Goal: Information Seeking & Learning: Learn about a topic

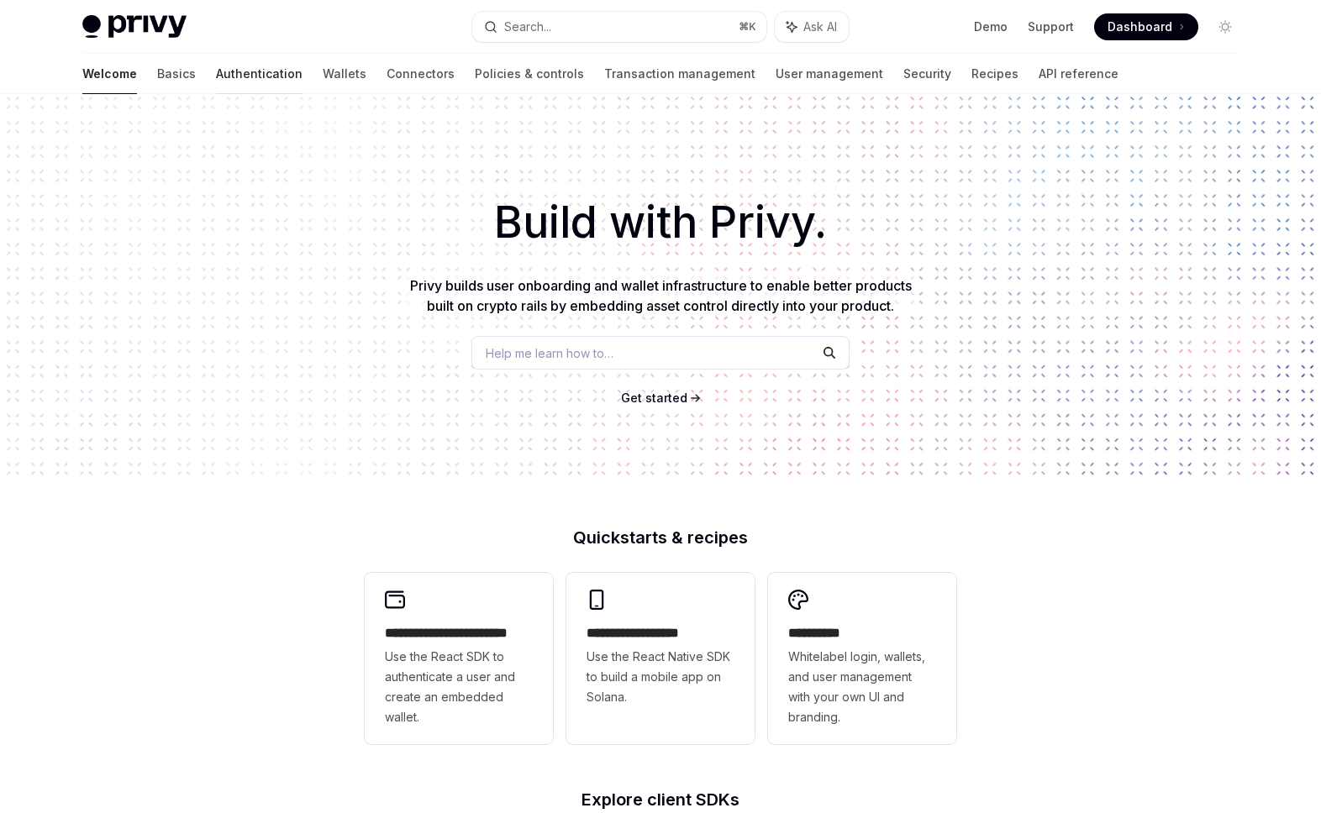
click at [216, 56] on link "Authentication" at bounding box center [259, 74] width 87 height 40
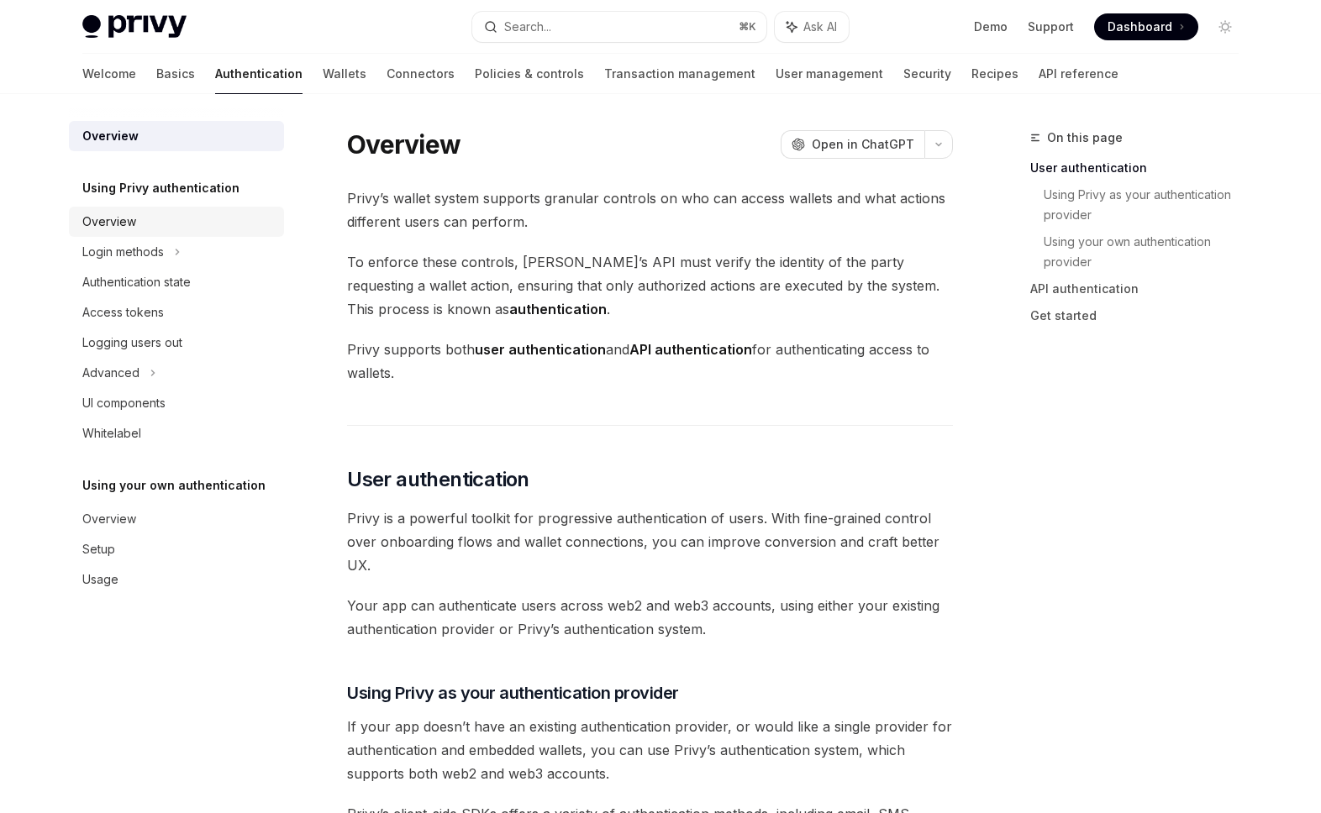
click at [186, 224] on div "Overview" at bounding box center [178, 222] width 192 height 20
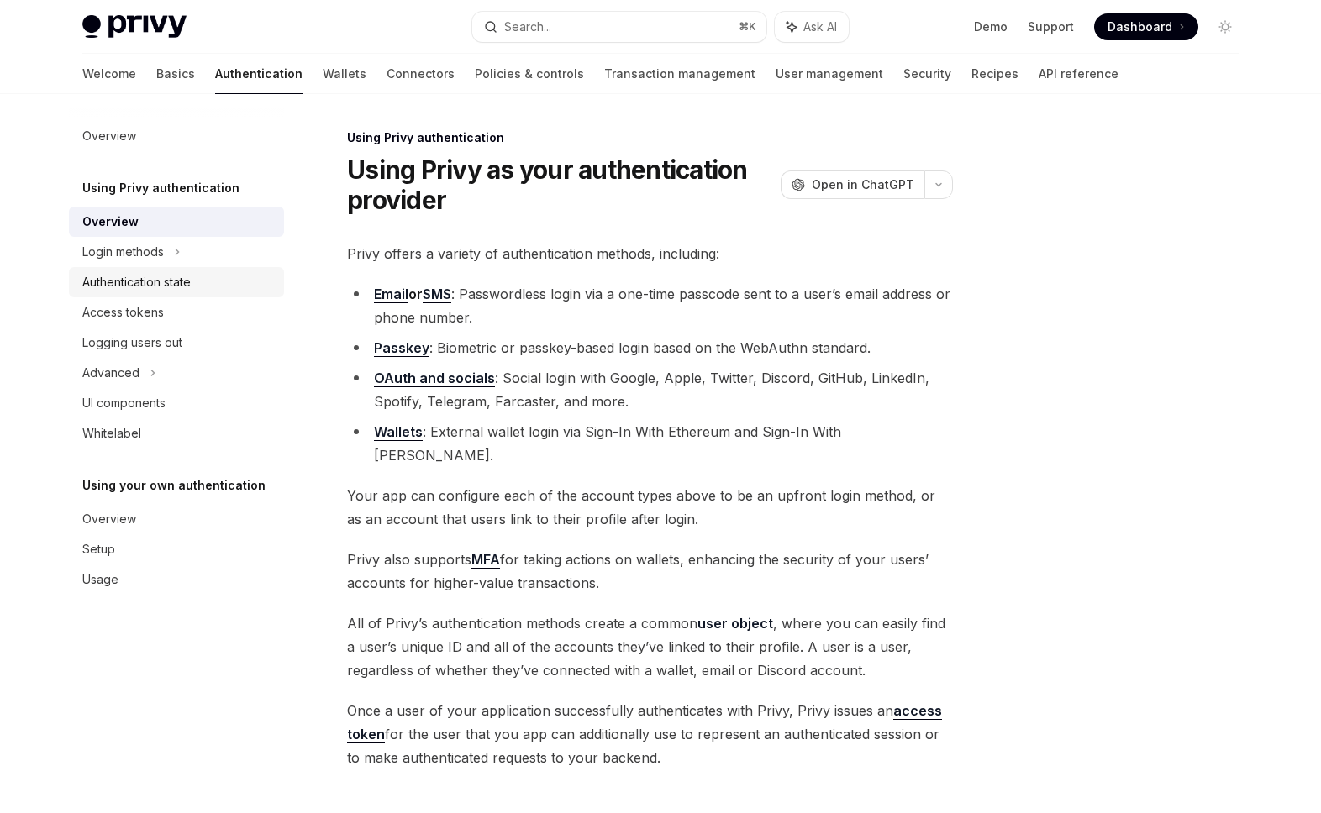
click at [177, 282] on div "Authentication state" at bounding box center [136, 282] width 108 height 20
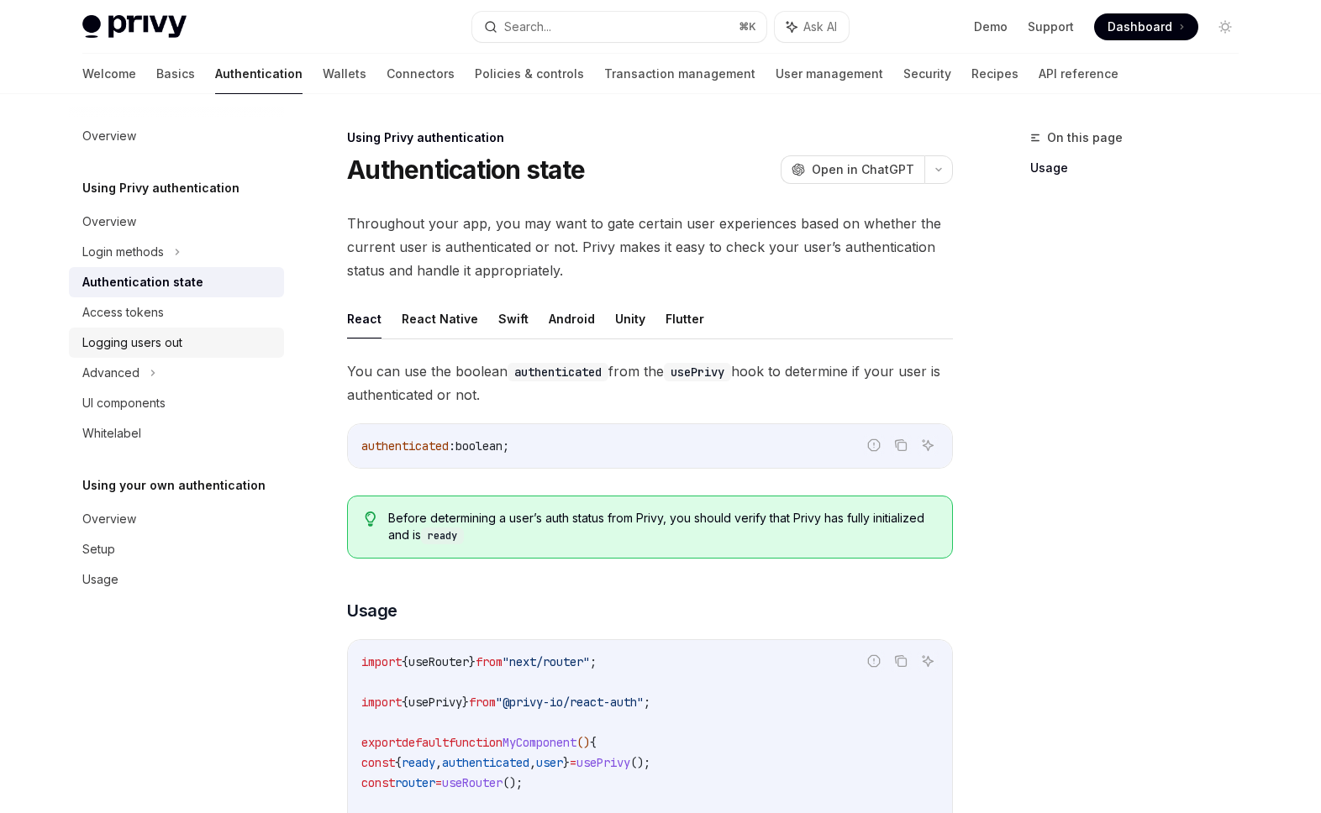
click at [217, 354] on link "Logging users out" at bounding box center [176, 343] width 215 height 30
type textarea "*"
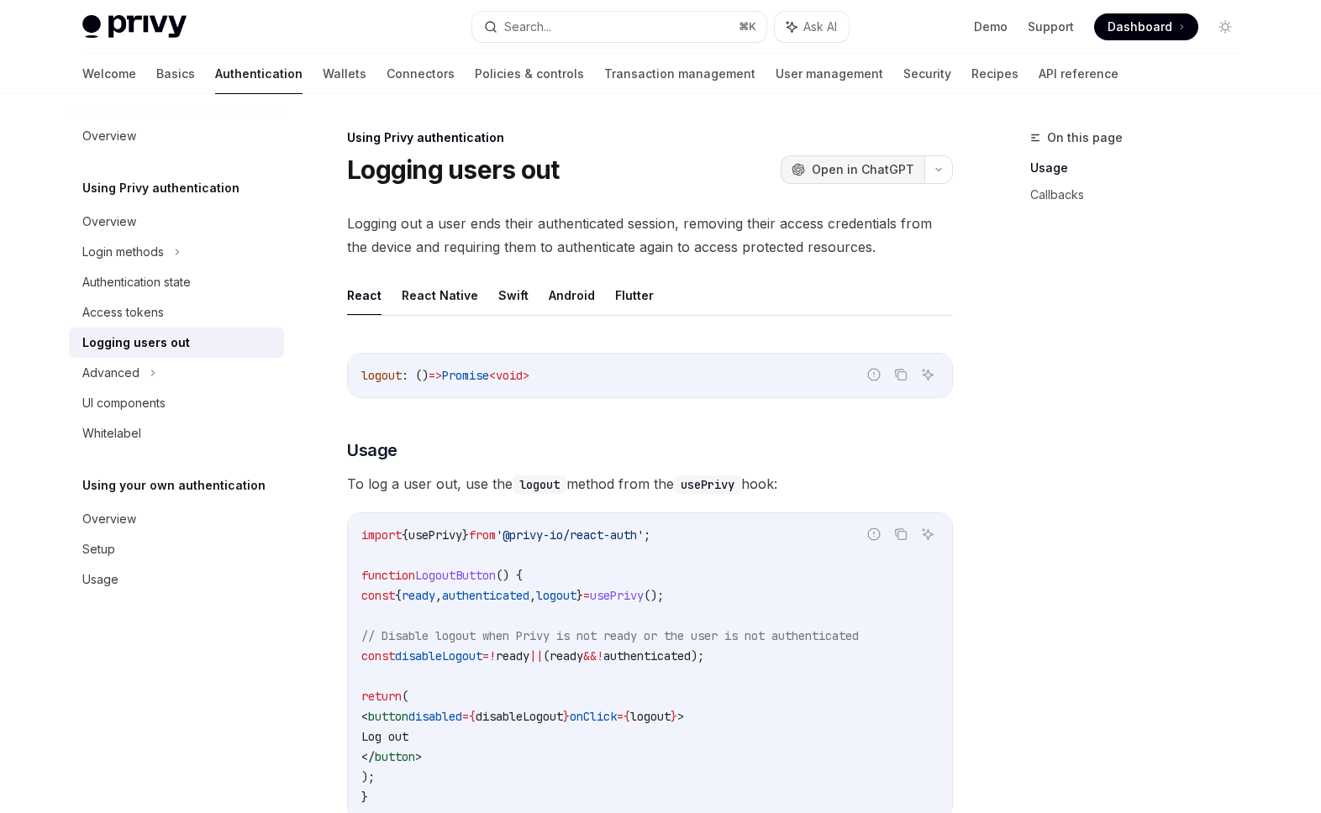
click at [923, 172] on button "OpenAI Open in ChatGPT" at bounding box center [853, 169] width 144 height 29
click at [189, 265] on div "Login methods" at bounding box center [176, 252] width 215 height 30
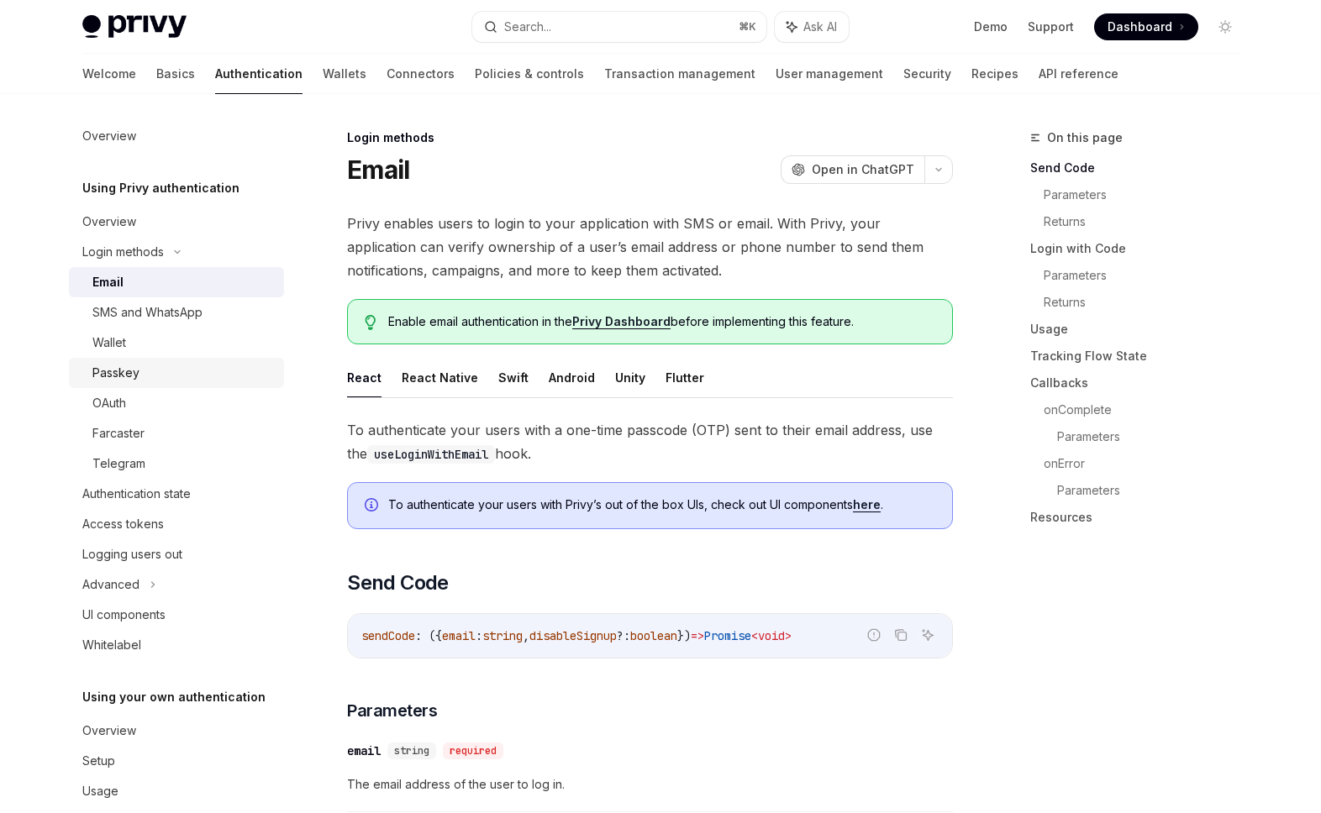
click at [168, 368] on div "Passkey" at bounding box center [183, 373] width 182 height 20
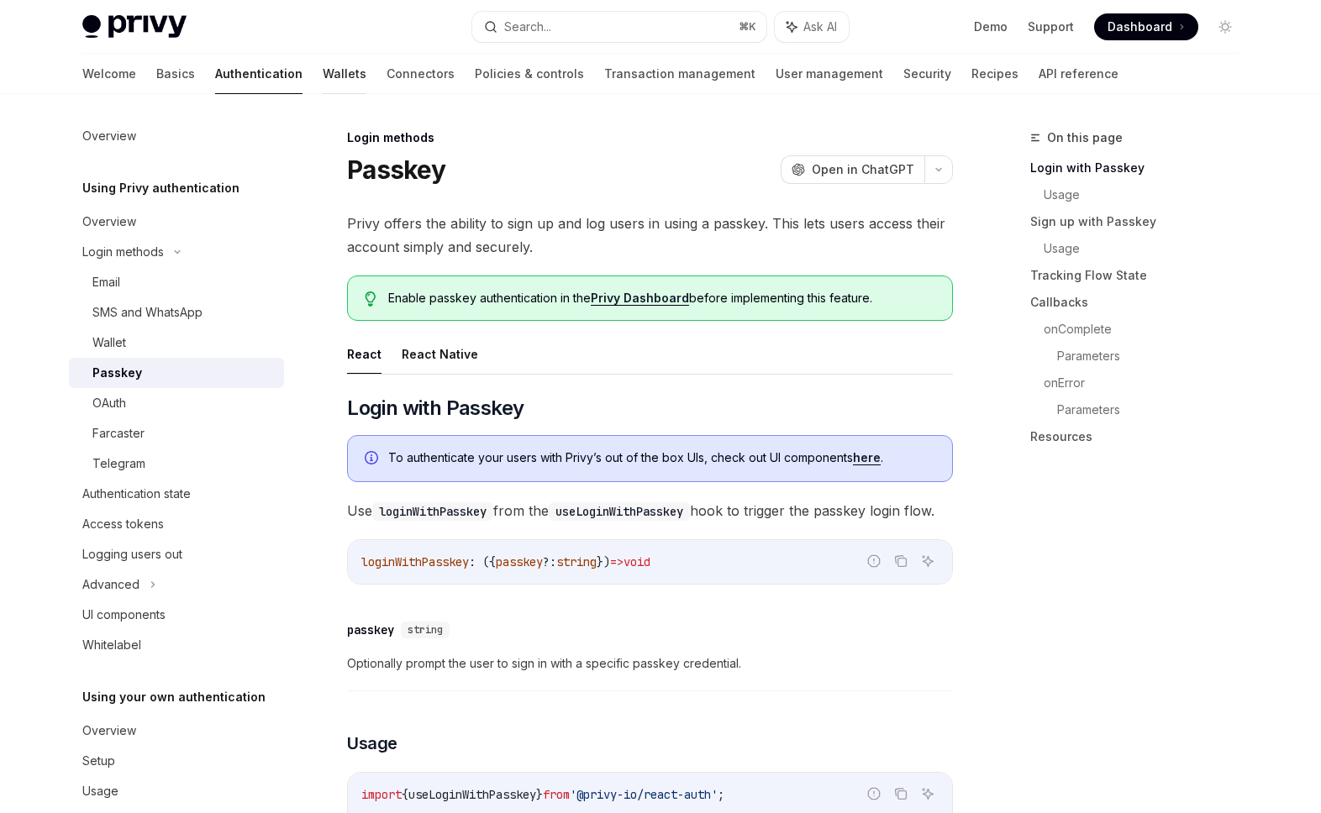
click at [323, 83] on link "Wallets" at bounding box center [345, 74] width 44 height 40
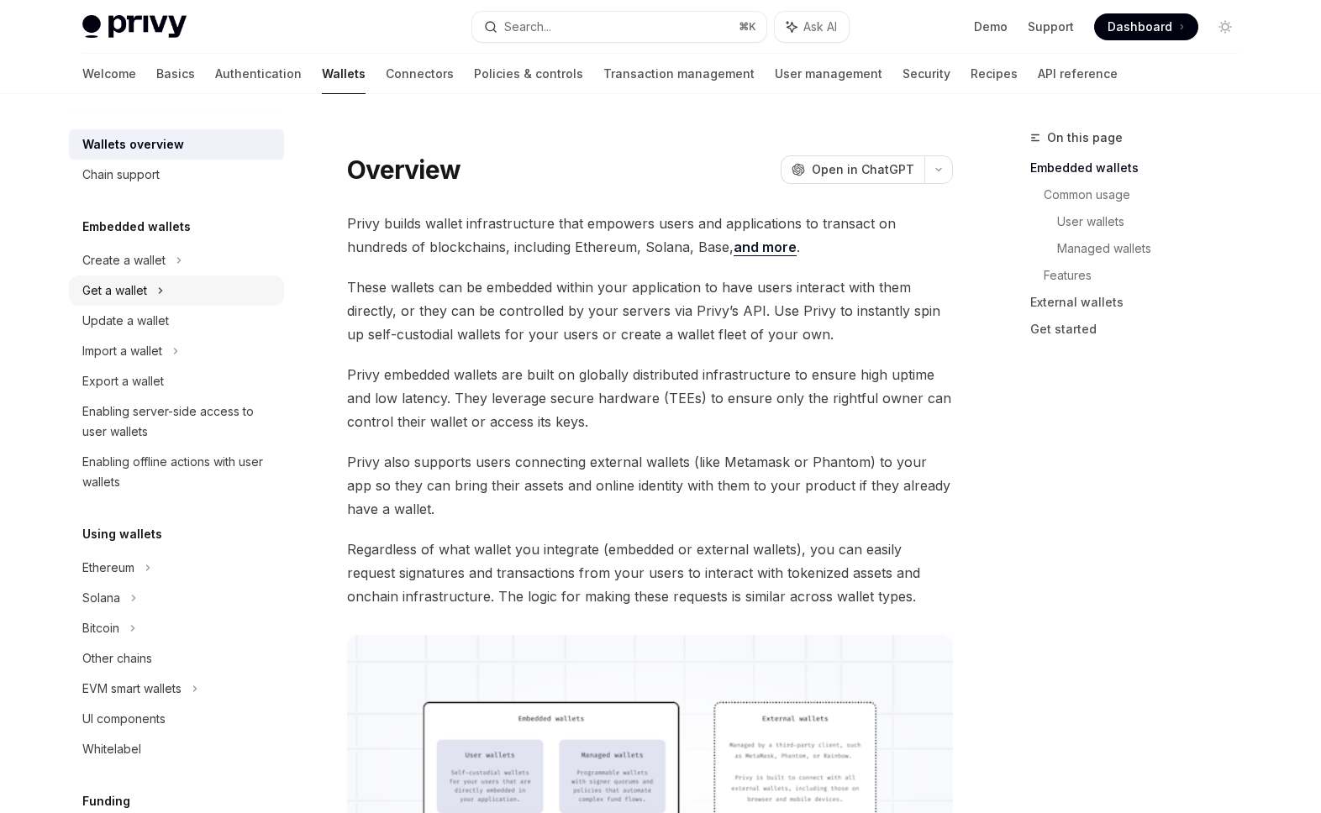
click at [142, 288] on div "Get a wallet" at bounding box center [114, 291] width 65 height 20
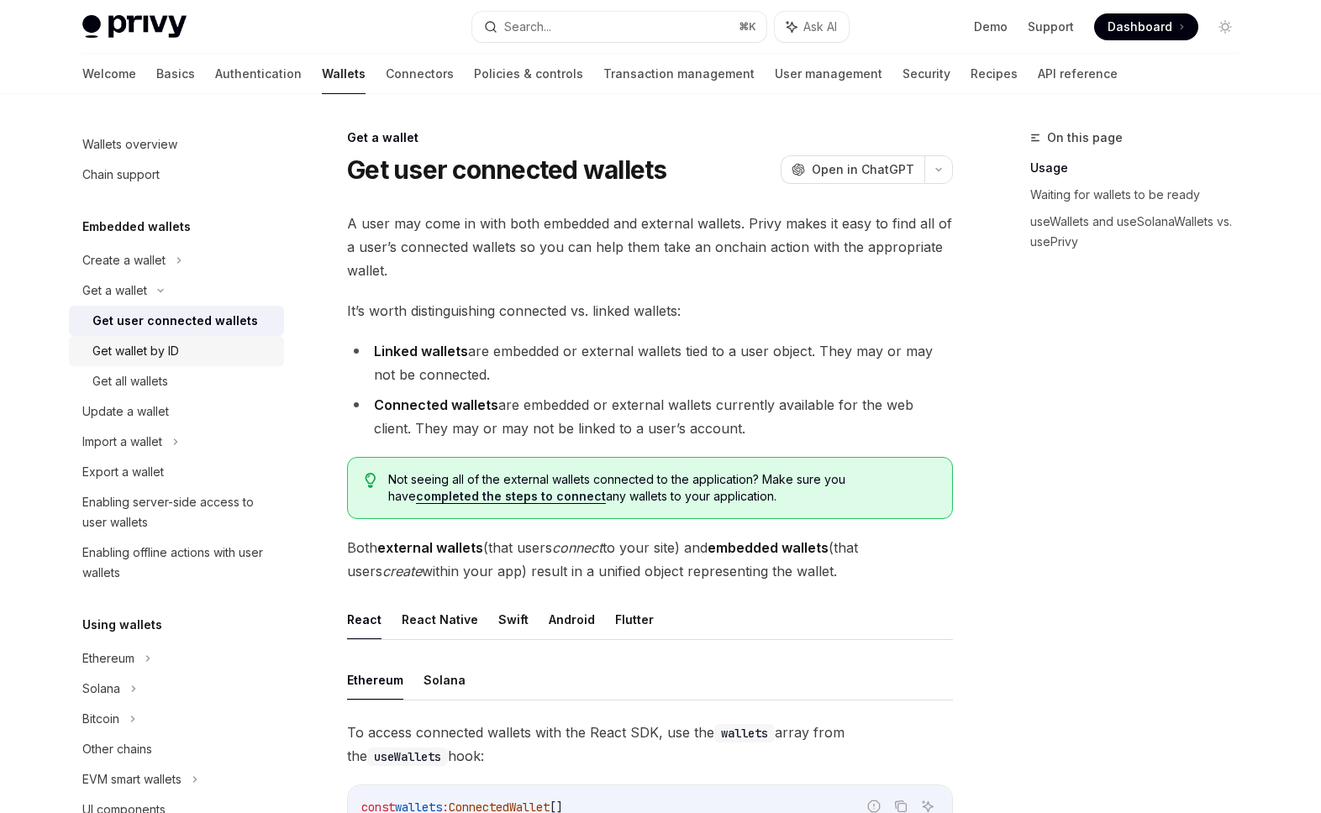
click at [169, 363] on link "Get wallet by ID" at bounding box center [176, 351] width 215 height 30
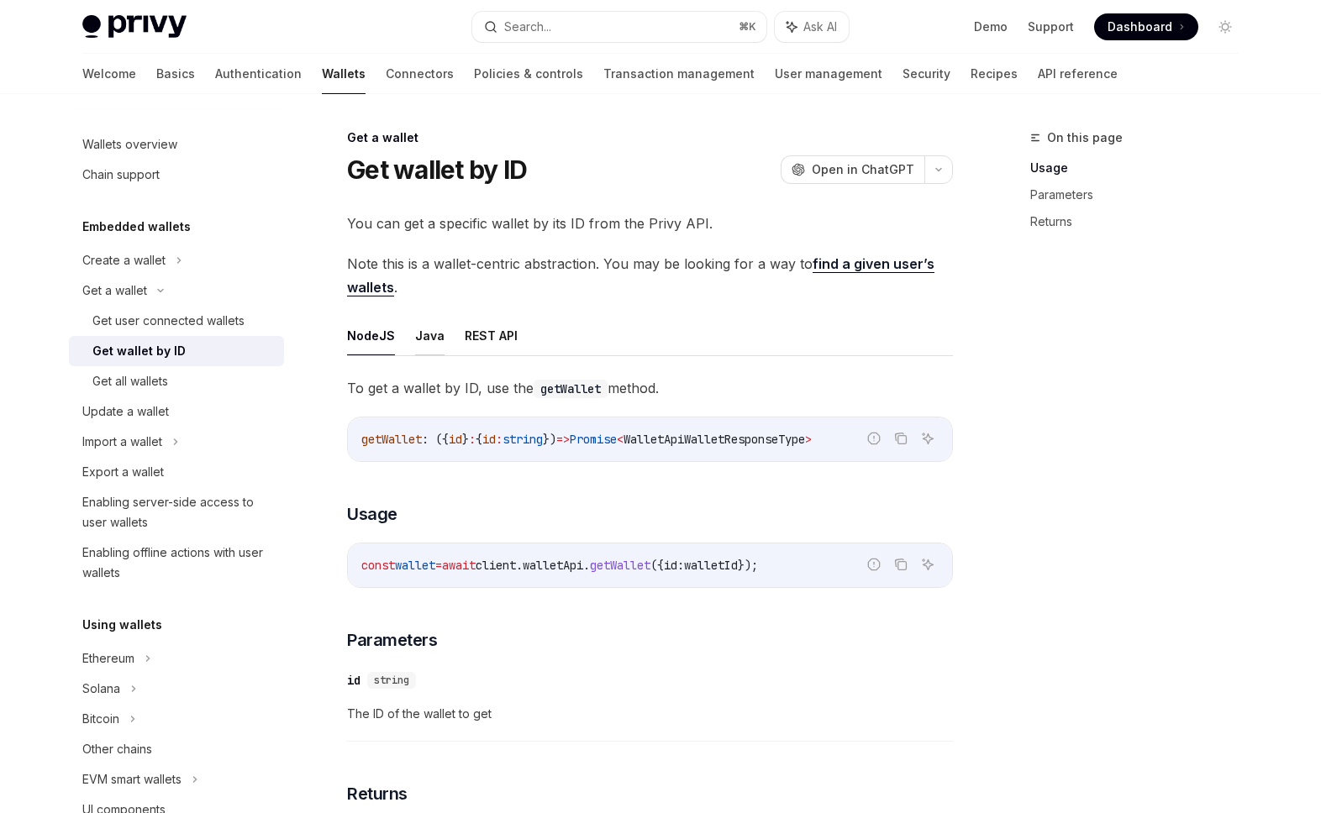
click at [415, 329] on button "Java" at bounding box center [429, 335] width 29 height 39
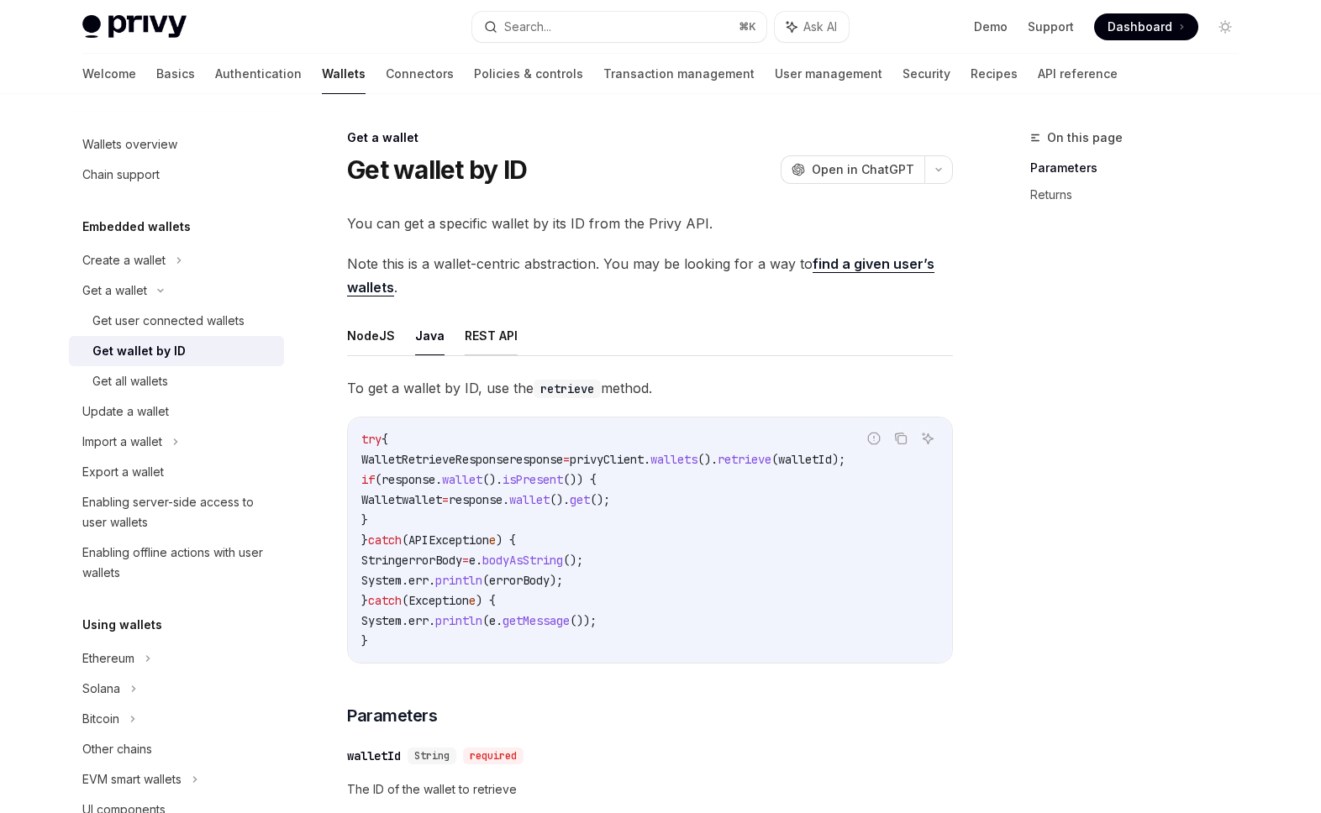
click at [505, 347] on button "REST API" at bounding box center [491, 335] width 53 height 39
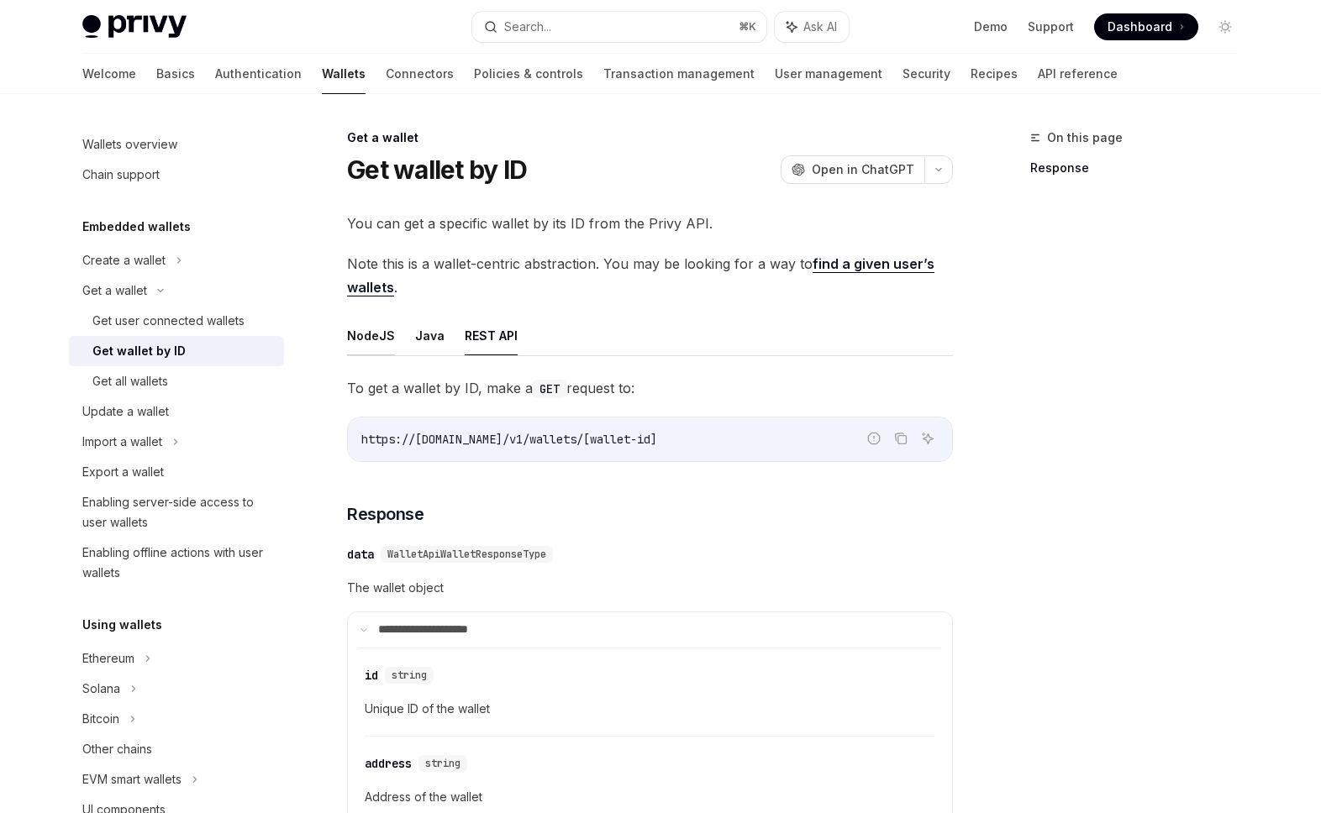
click at [366, 339] on button "NodeJS" at bounding box center [371, 335] width 48 height 39
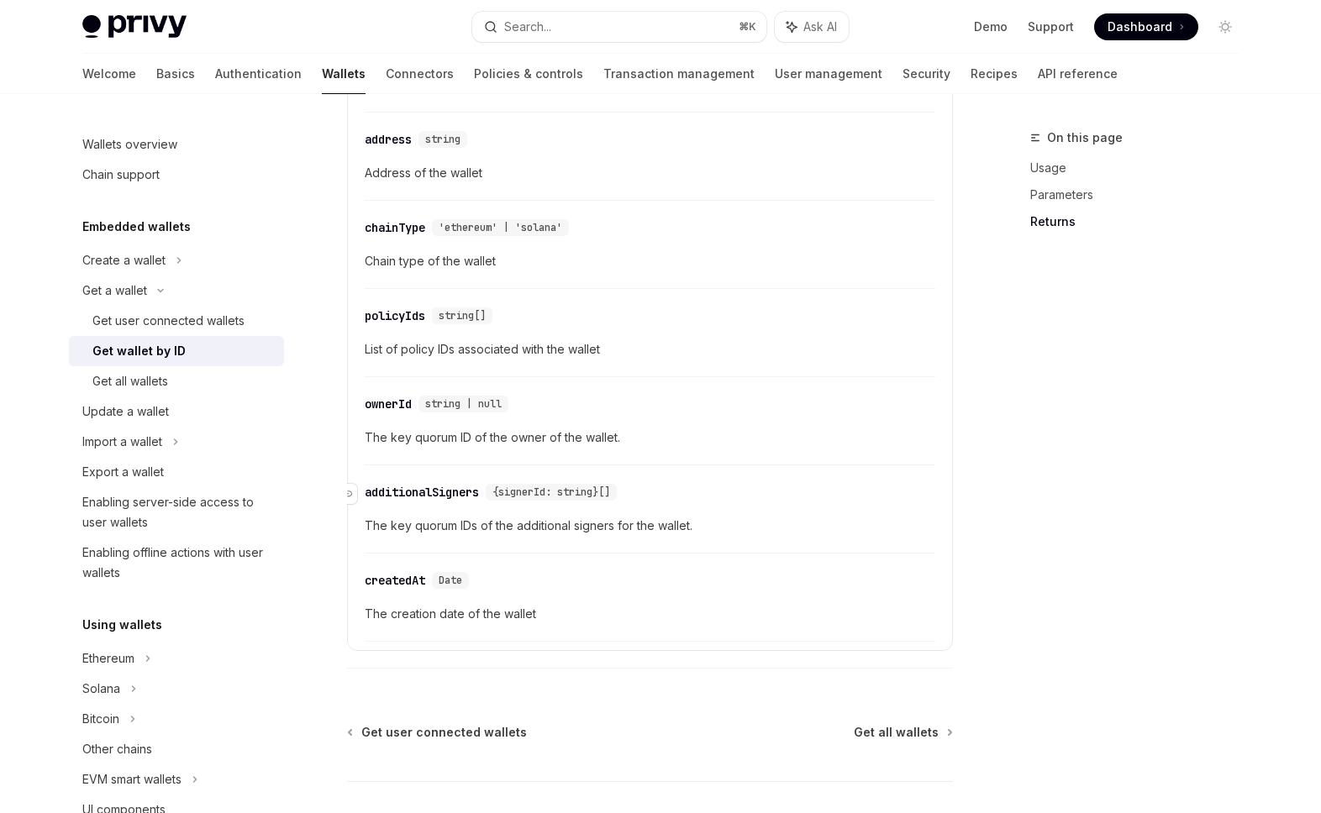
scroll to position [983, 0]
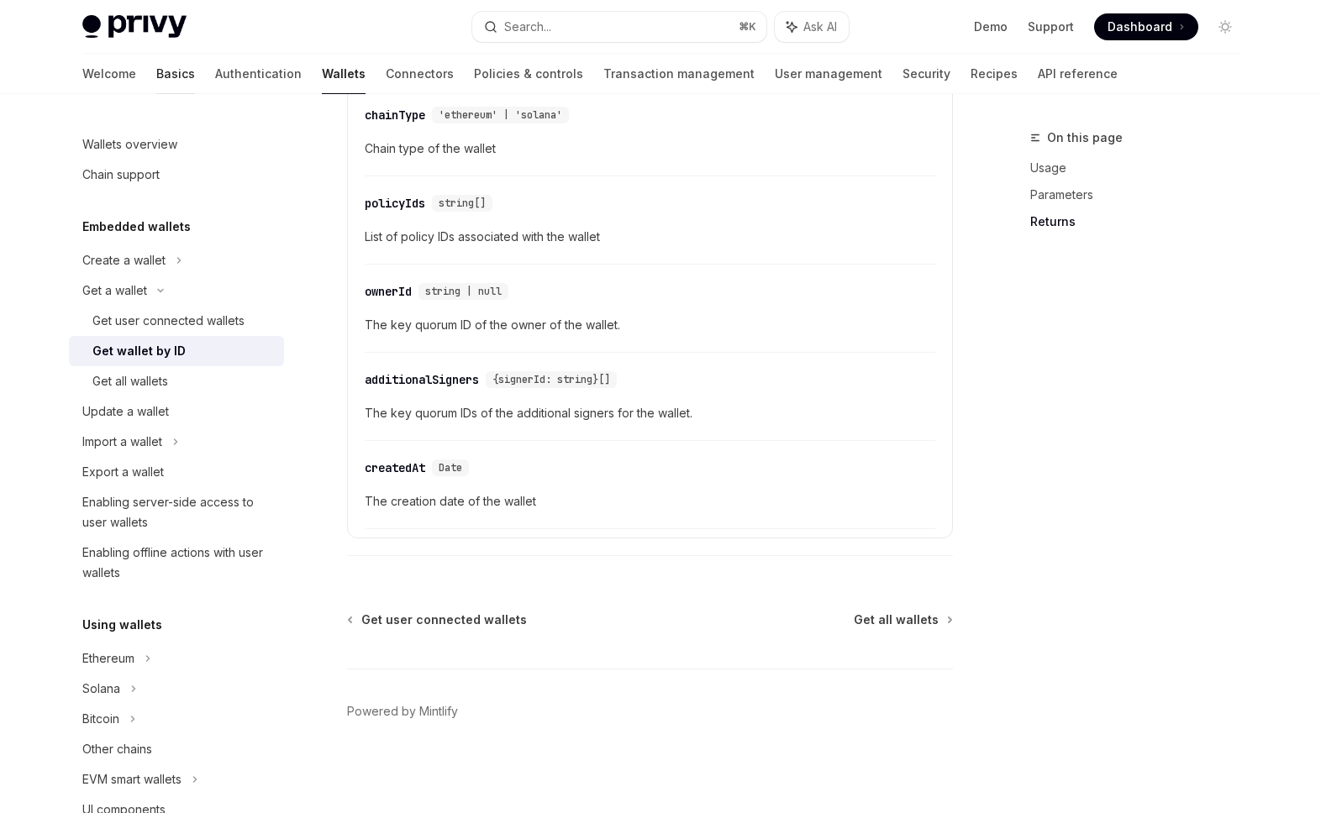
click at [156, 78] on link "Basics" at bounding box center [175, 74] width 39 height 40
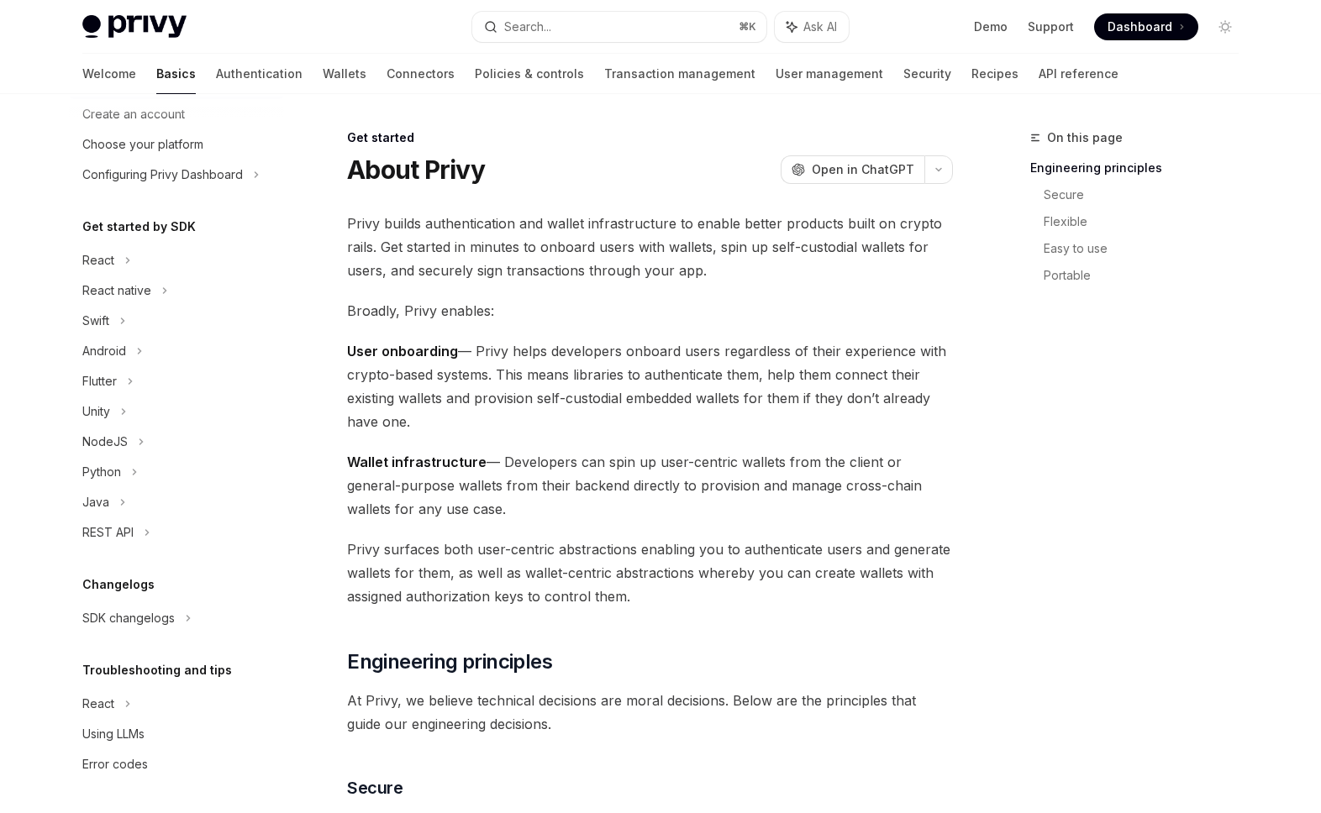
scroll to position [1, 0]
click at [323, 84] on link "Wallets" at bounding box center [345, 74] width 44 height 40
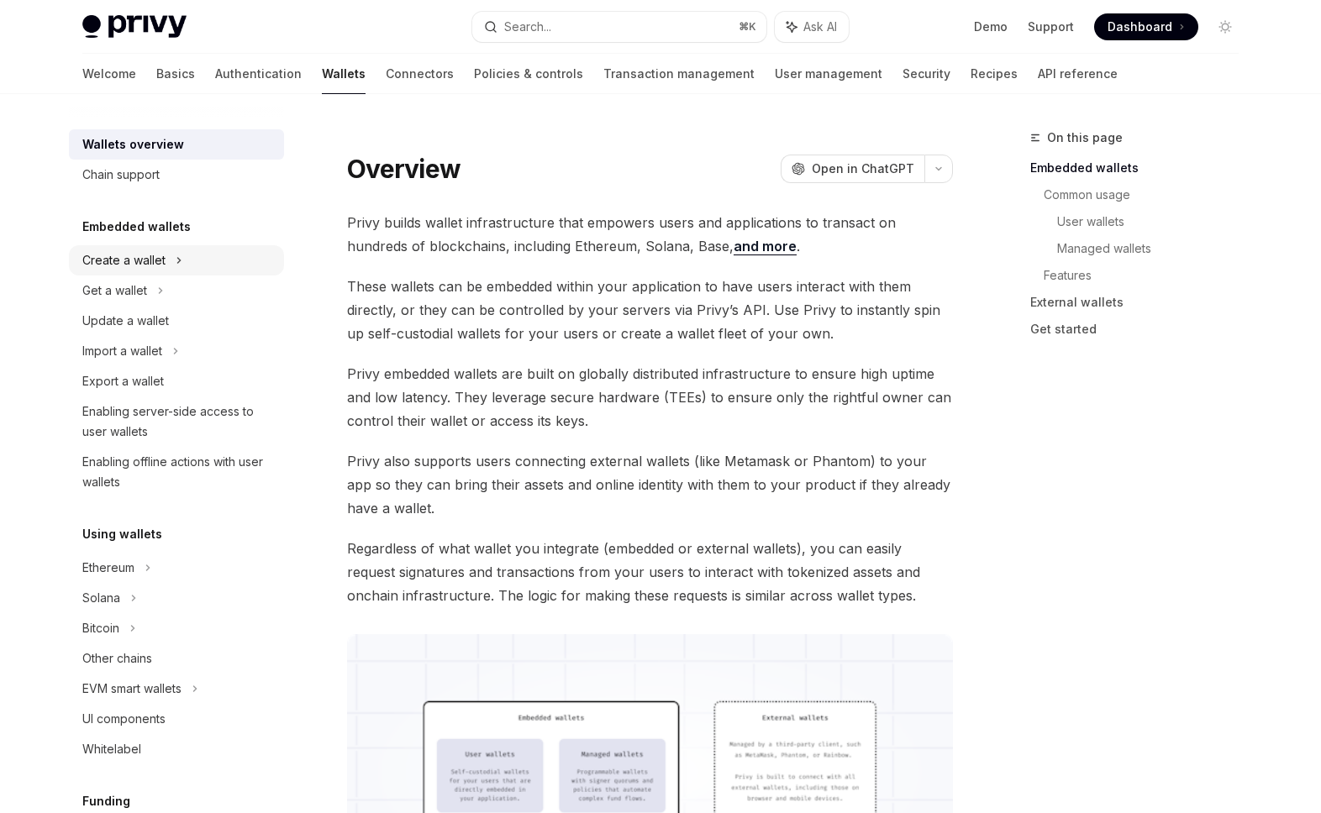
click at [156, 269] on div "Create a wallet" at bounding box center [123, 260] width 83 height 20
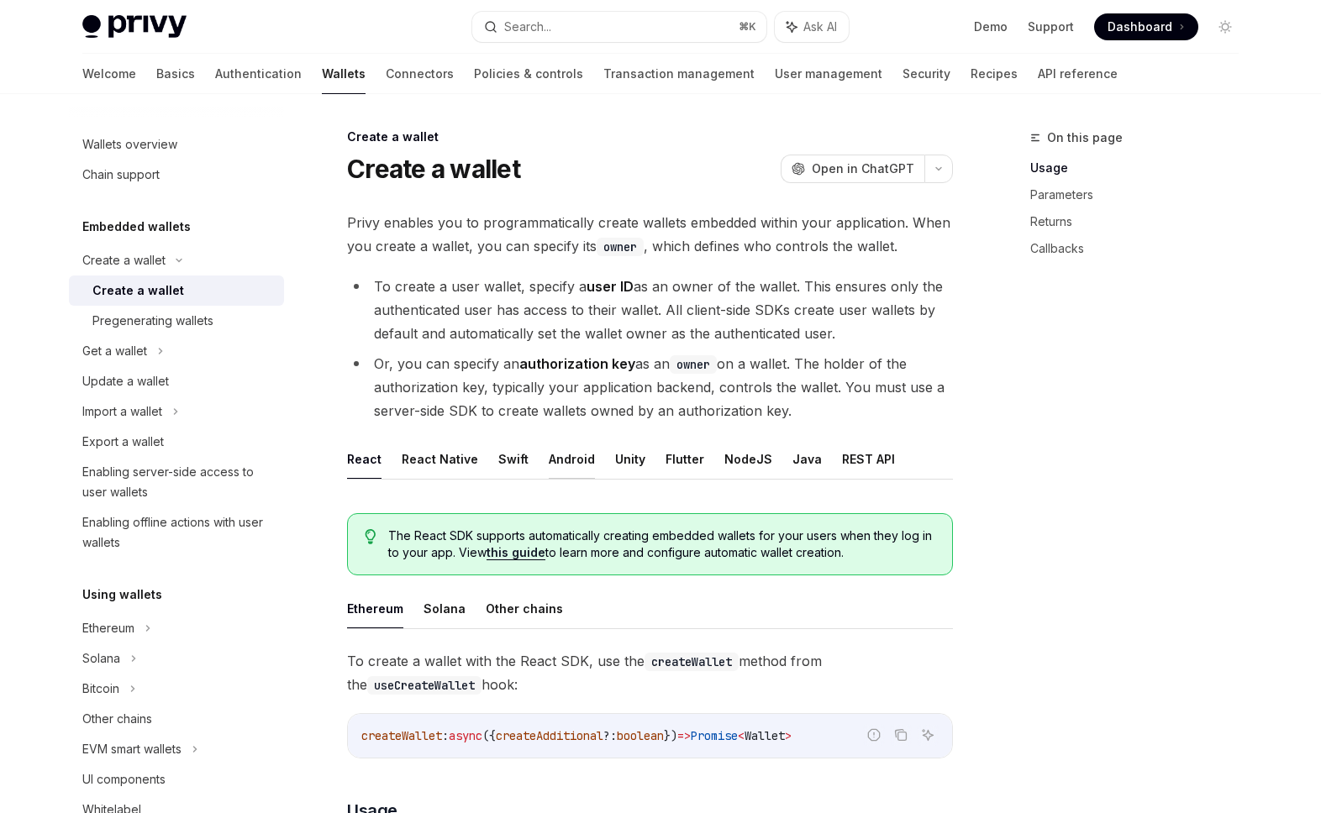
click at [549, 460] on button "Android" at bounding box center [572, 459] width 46 height 39
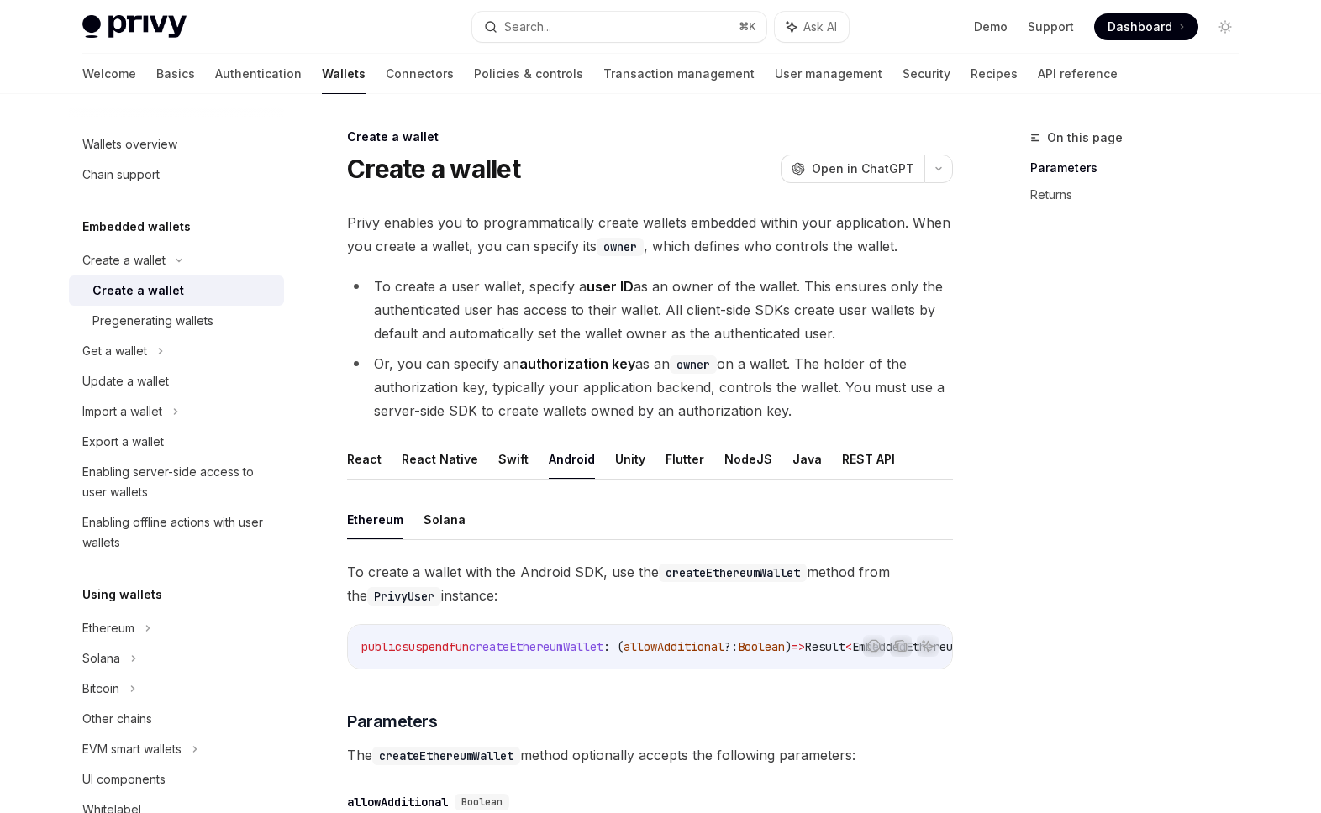
drag, startPoint x: 648, startPoint y: 465, endPoint x: 691, endPoint y: 464, distance: 42.9
click at [648, 465] on ul "React React Native Swift Android Unity Flutter NodeJS Java REST API" at bounding box center [650, 460] width 606 height 40
click at [766, 460] on ul "React React Native Swift Android Unity Flutter NodeJS Java REST API" at bounding box center [650, 460] width 606 height 40
click at [792, 465] on button "Java" at bounding box center [806, 459] width 29 height 39
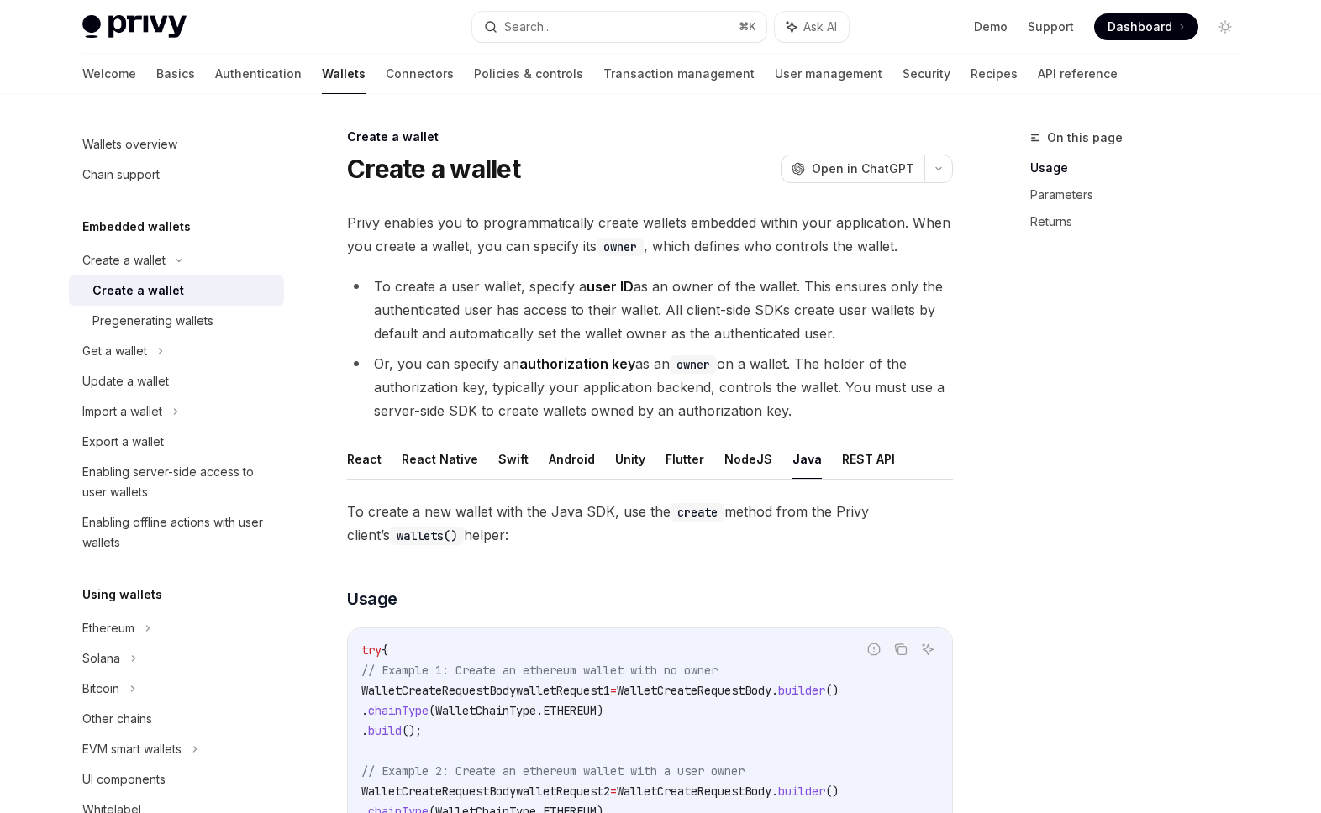
click at [866, 457] on button "REST API" at bounding box center [868, 459] width 53 height 39
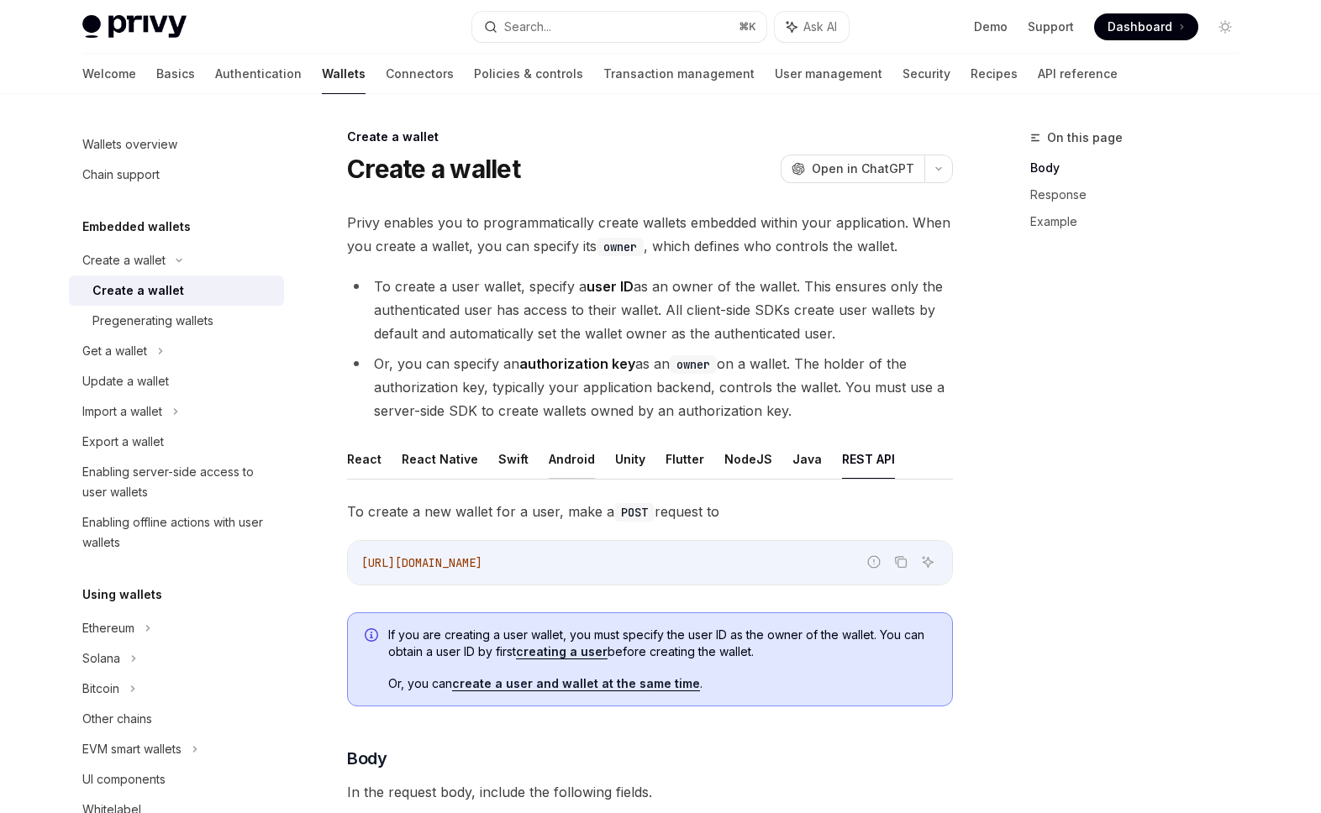
click at [562, 474] on button "Android" at bounding box center [572, 459] width 46 height 39
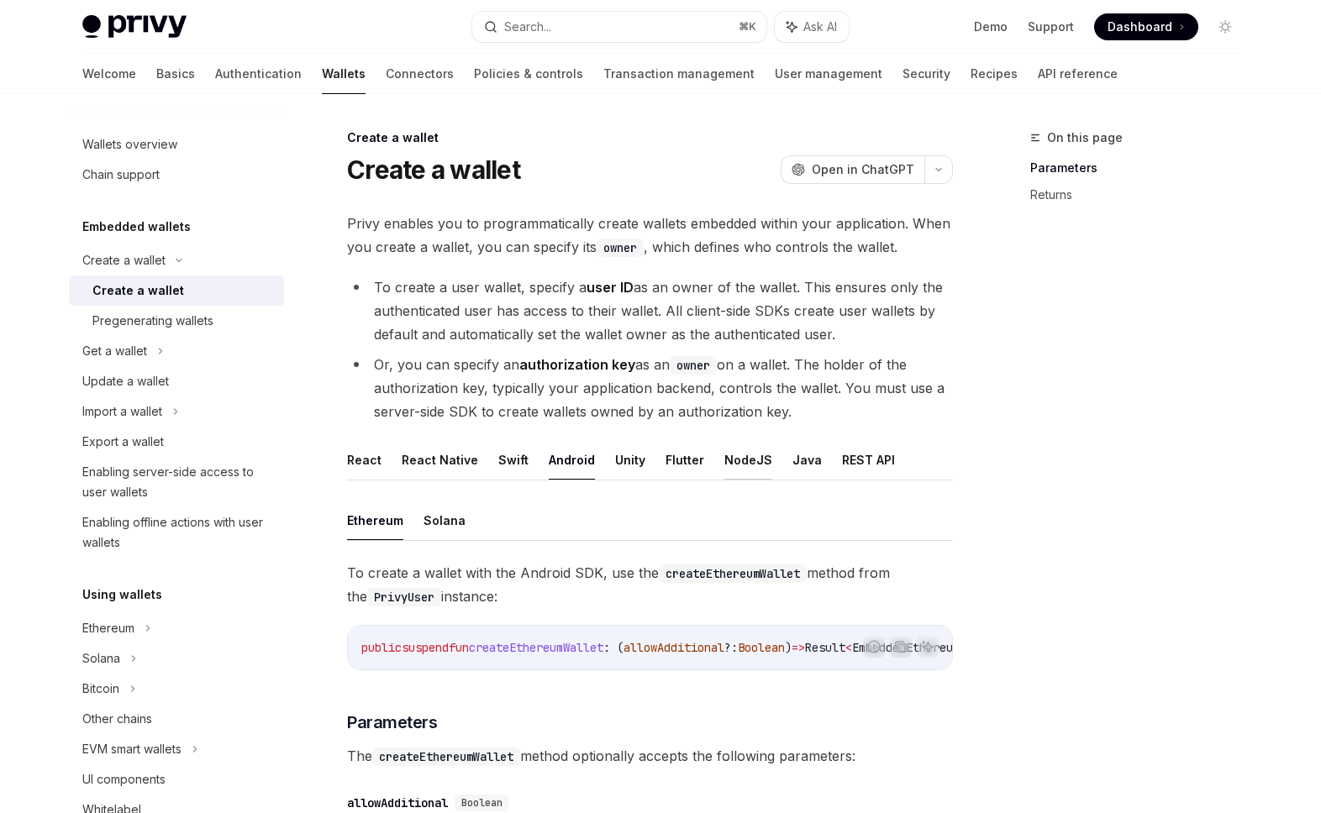
click at [743, 469] on button "NodeJS" at bounding box center [748, 459] width 48 height 39
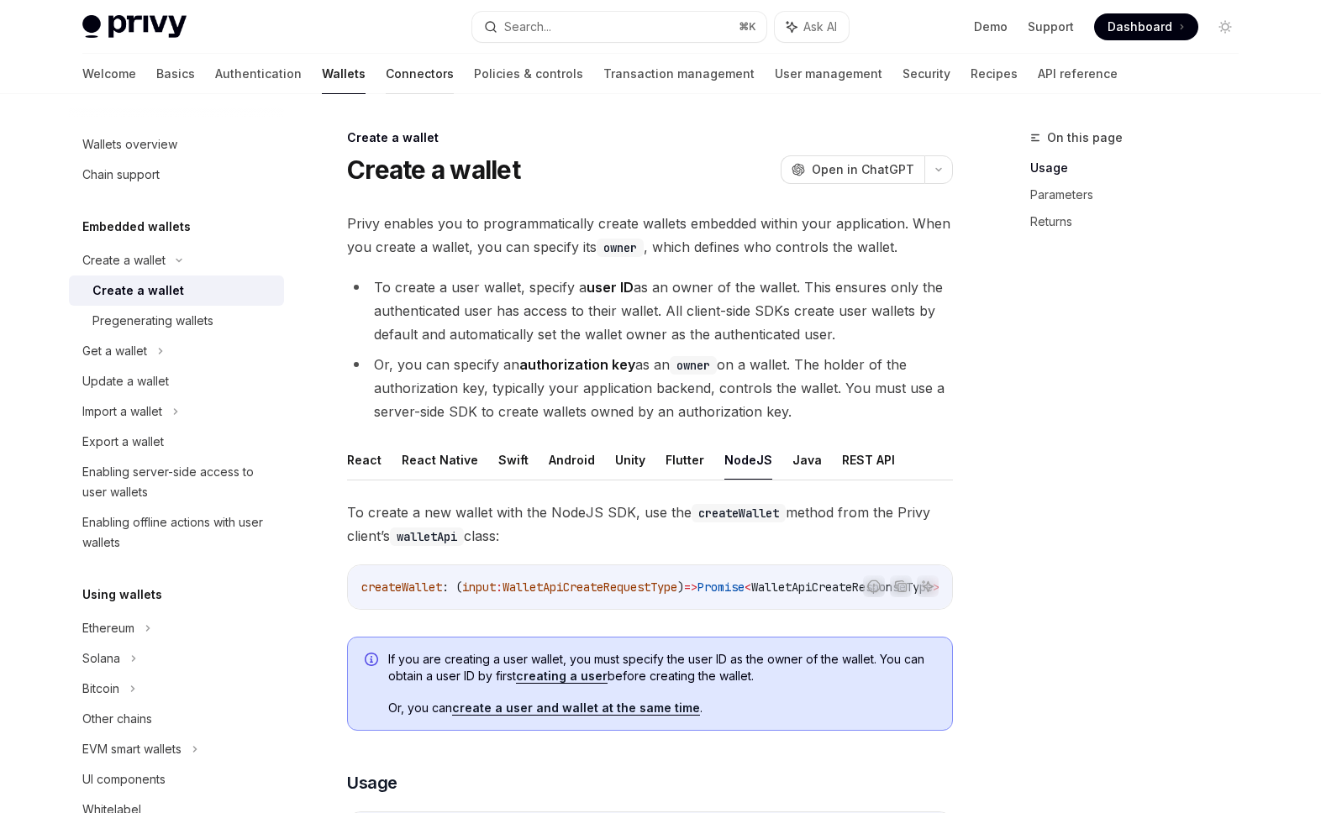
click at [386, 82] on link "Connectors" at bounding box center [420, 74] width 68 height 40
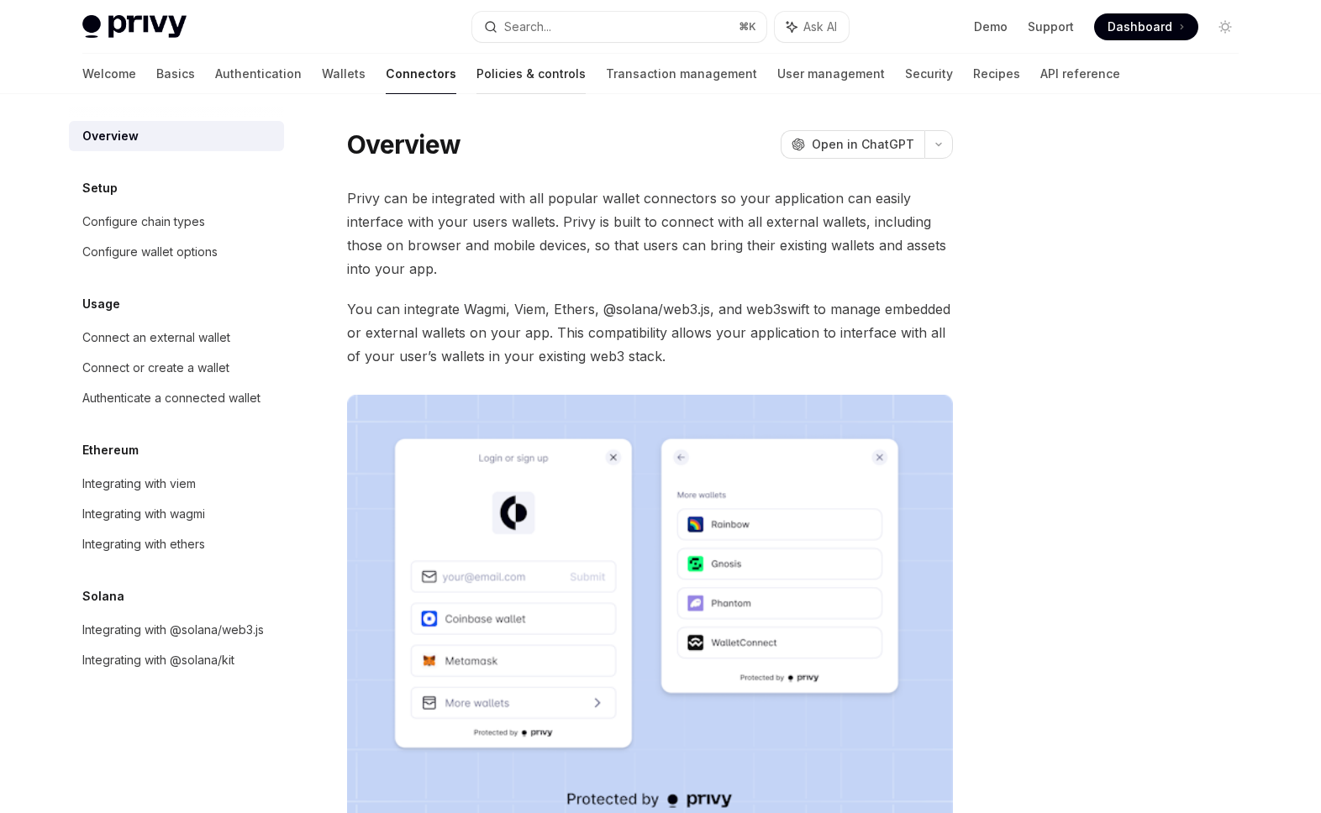
click at [476, 82] on link "Policies & controls" at bounding box center [530, 74] width 109 height 40
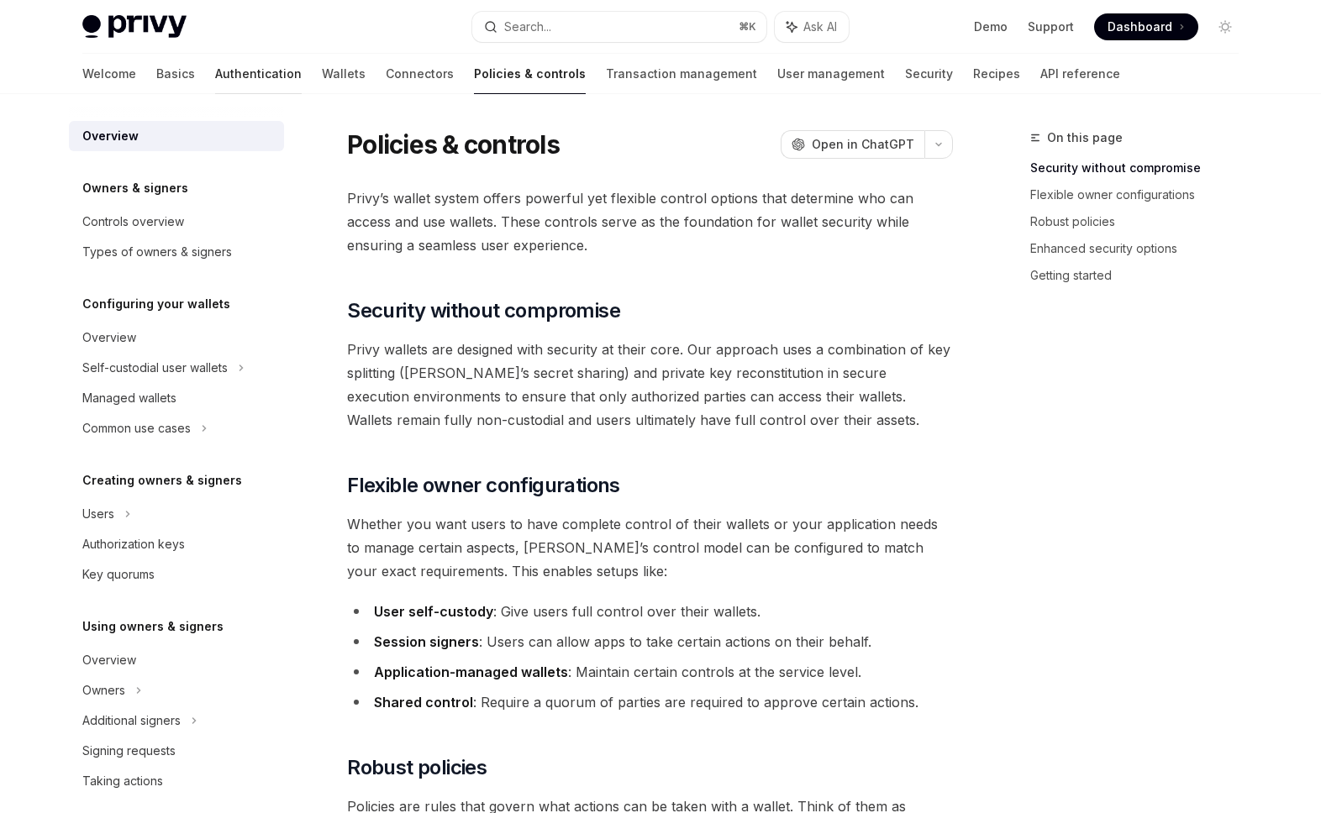
drag, startPoint x: 187, startPoint y: 94, endPoint x: 184, endPoint y: 80, distance: 14.5
click at [187, 94] on div at bounding box center [176, 107] width 215 height 27
click at [215, 80] on link "Authentication" at bounding box center [258, 74] width 87 height 40
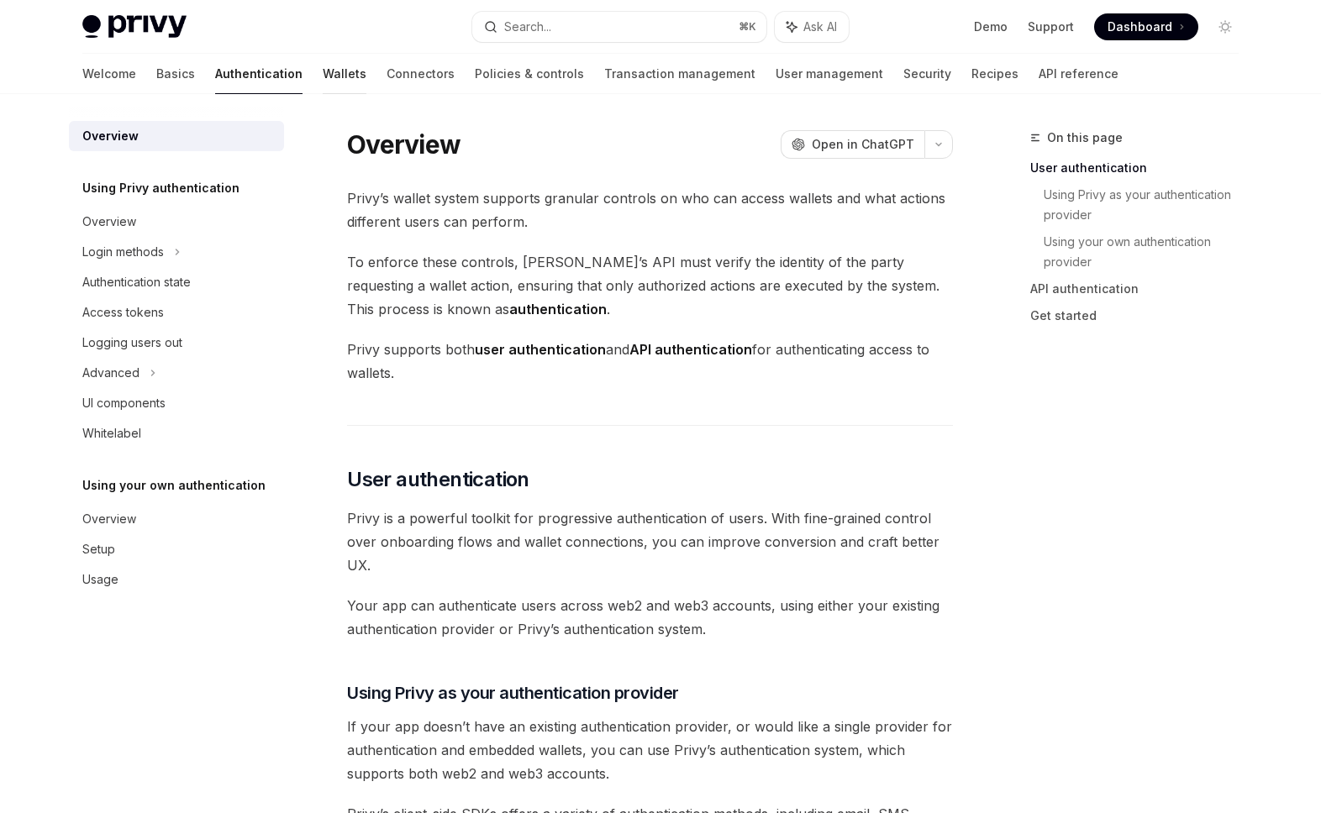
click at [323, 73] on link "Wallets" at bounding box center [345, 74] width 44 height 40
type textarea "*"
